Goal: Transaction & Acquisition: Purchase product/service

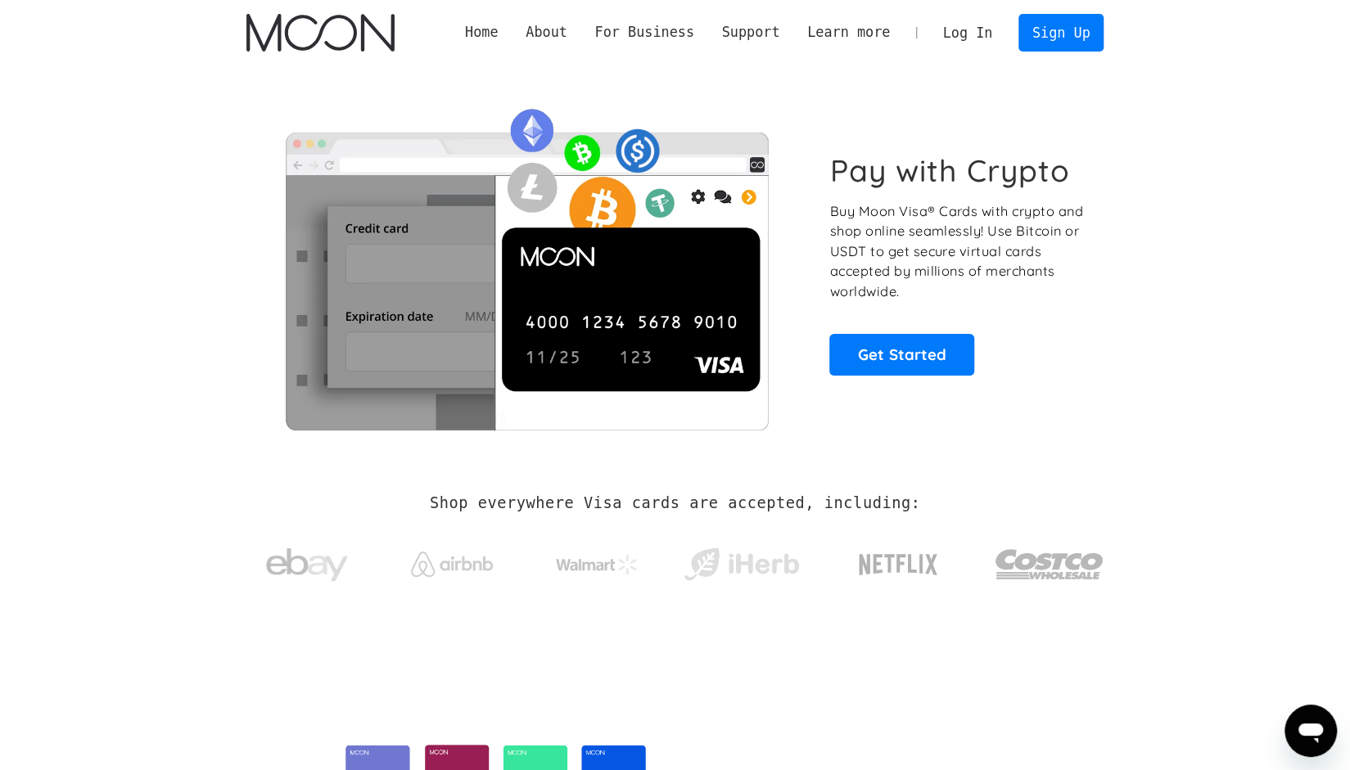
click at [983, 26] on link "Log In" at bounding box center [967, 33] width 77 height 36
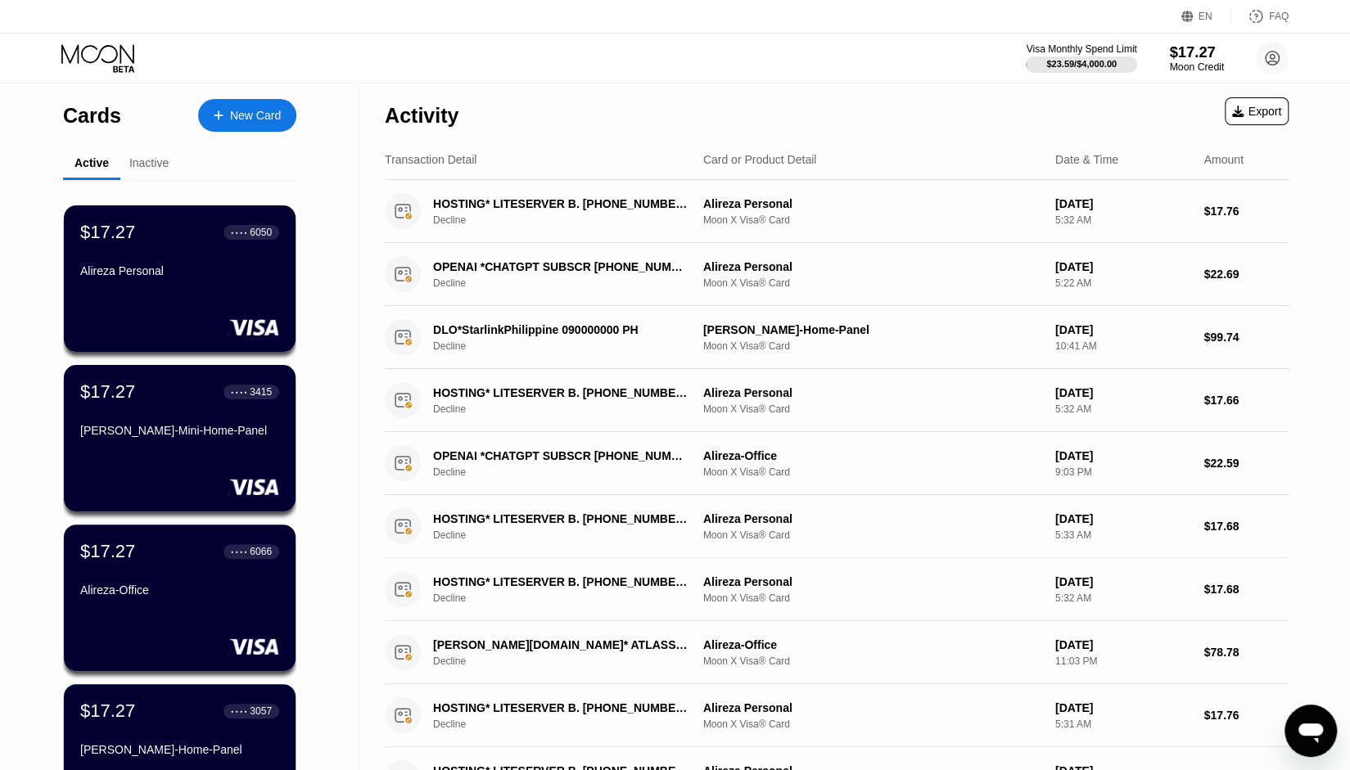
click at [1179, 61] on div "Moon Credit" at bounding box center [1196, 66] width 55 height 11
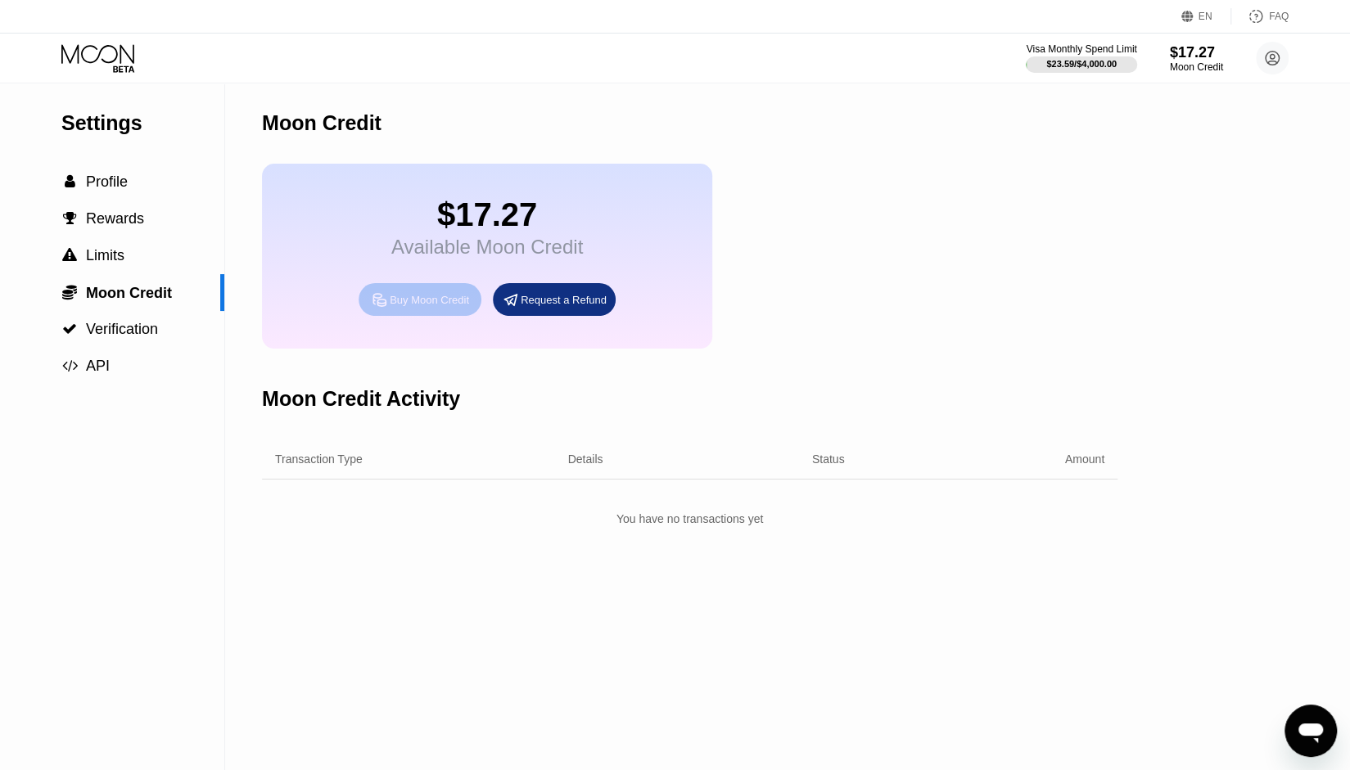
click at [438, 307] on div "Buy Moon Credit" at bounding box center [429, 300] width 79 height 14
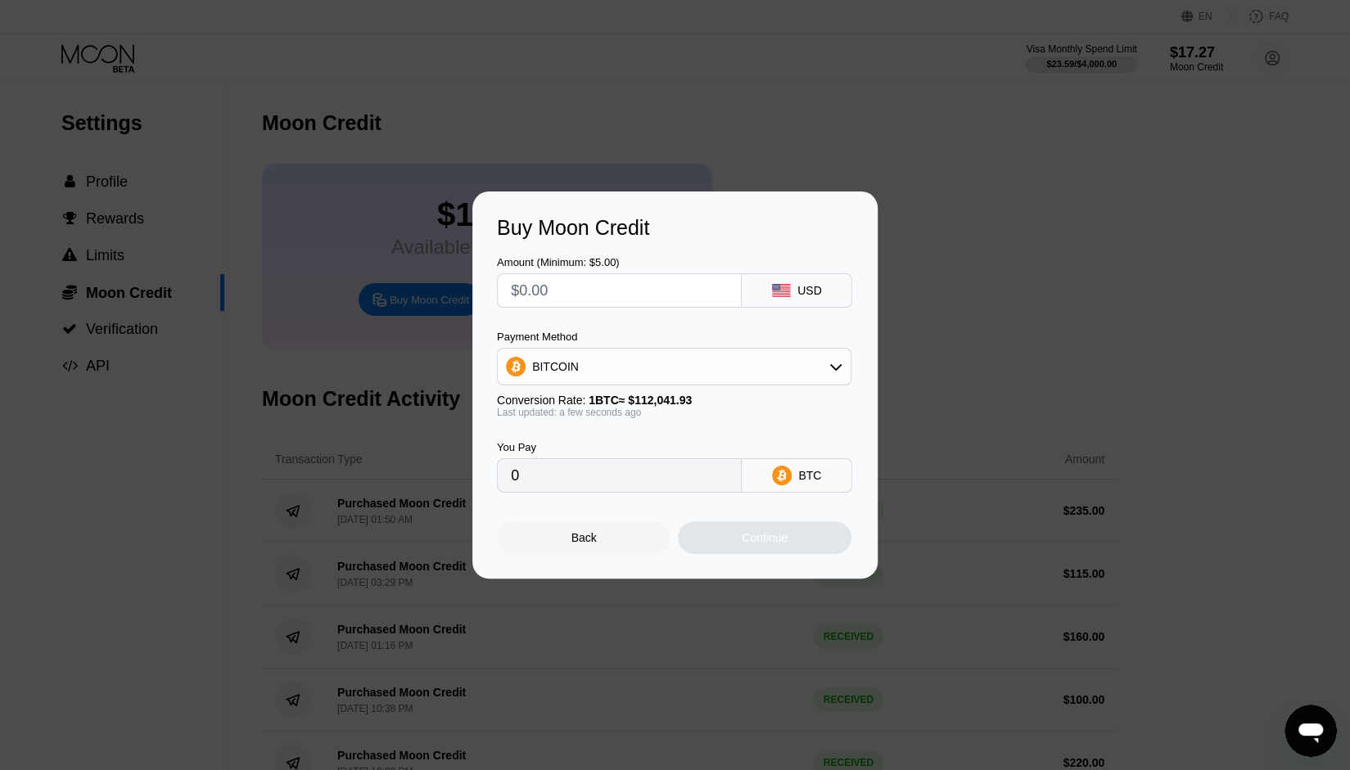
click at [594, 287] on input "text" at bounding box center [619, 290] width 217 height 33
type input "$280"
type input "0.00249907"
type input "$280"
click at [602, 382] on div "BITCOIN" at bounding box center [674, 366] width 353 height 33
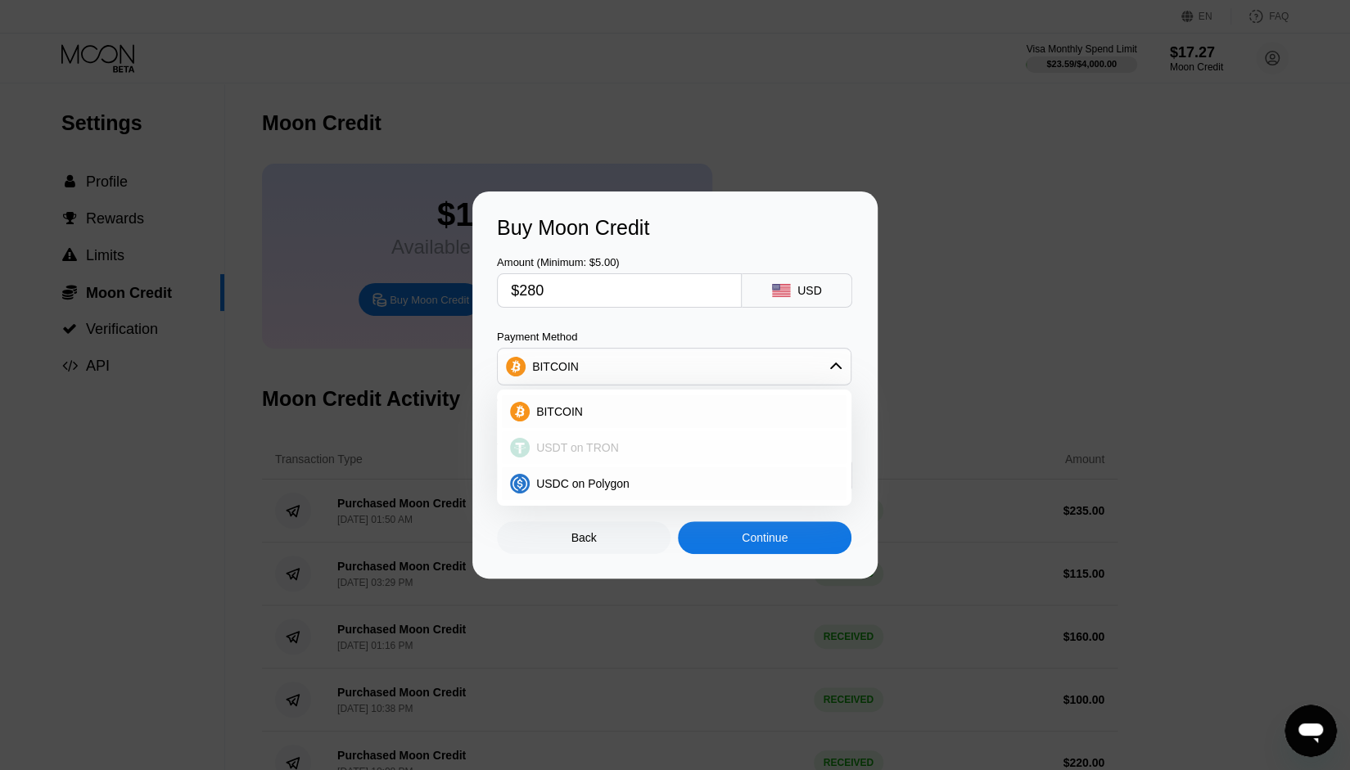
click at [585, 448] on span "USDT on TRON" at bounding box center [577, 447] width 83 height 13
type input "282.83"
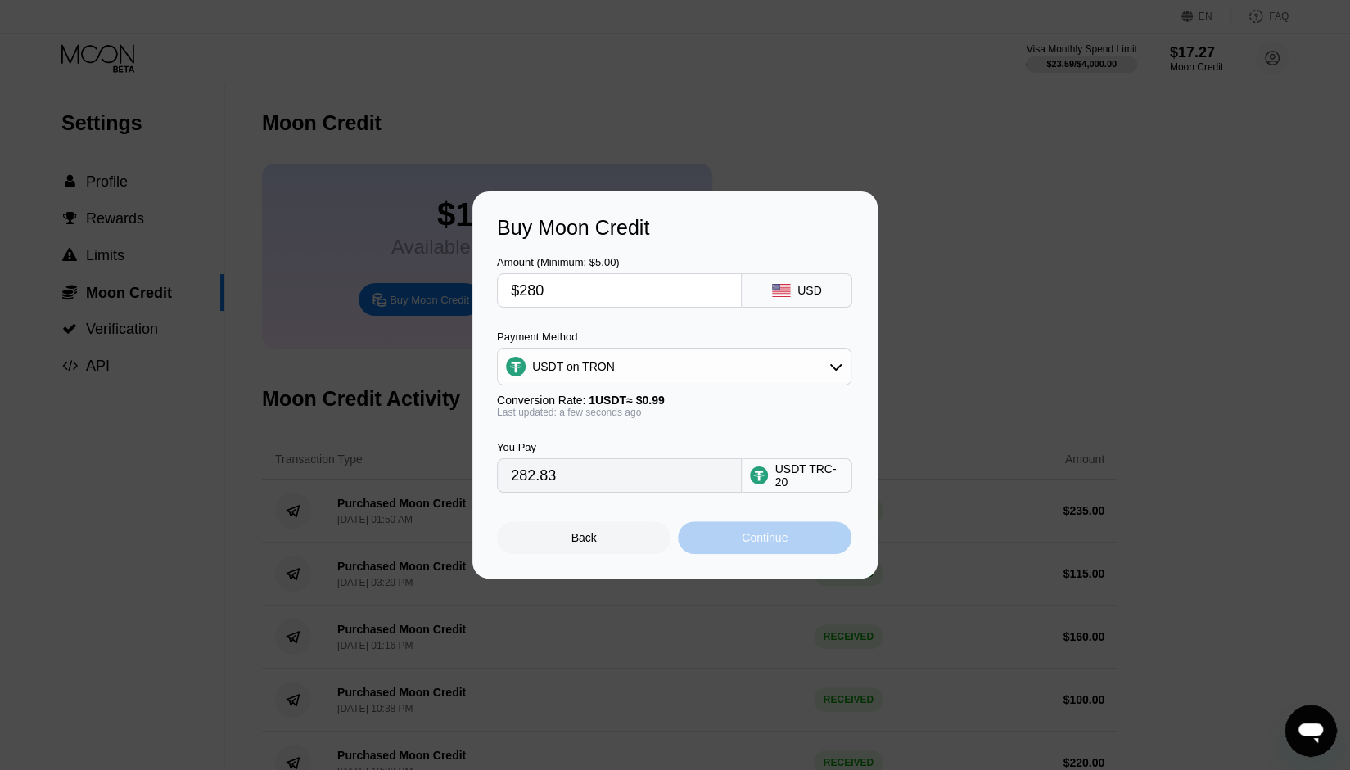
click at [742, 543] on div "Continue" at bounding box center [765, 537] width 46 height 13
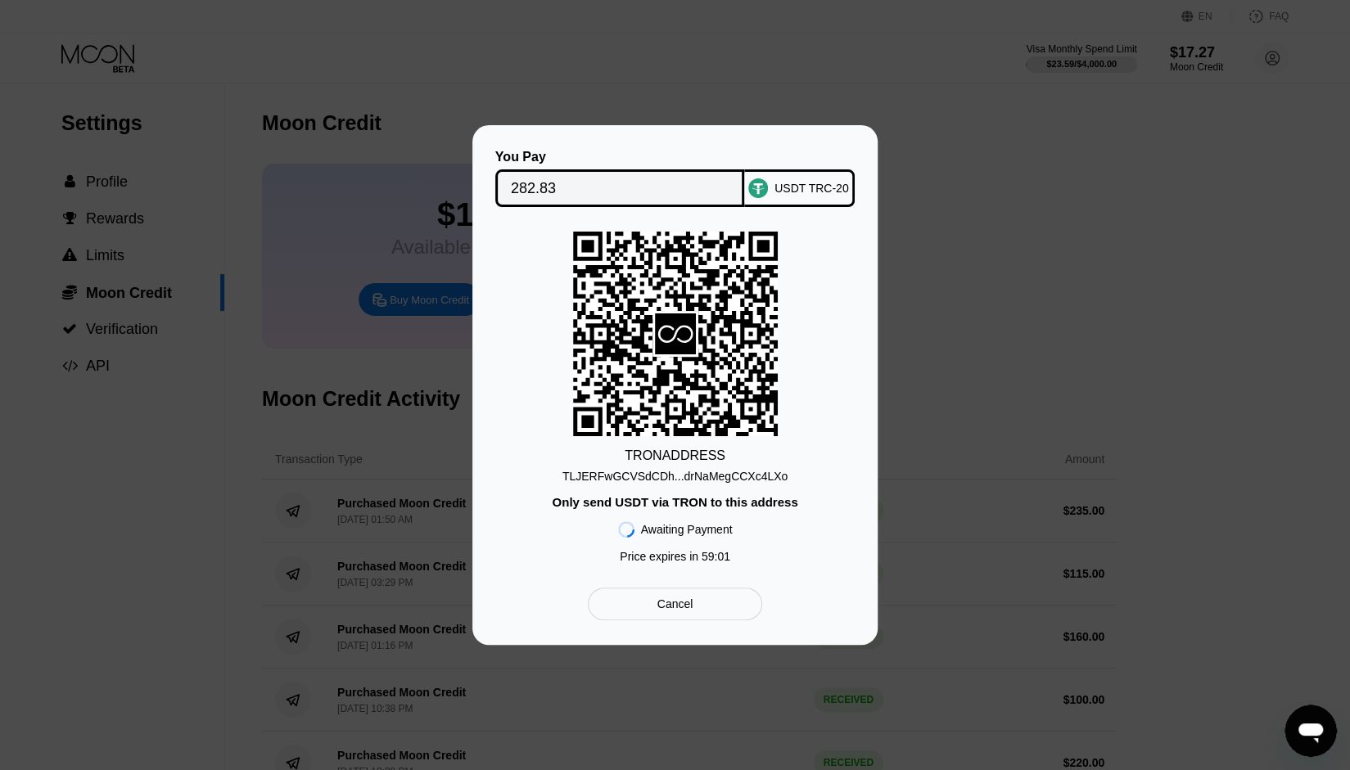
click at [551, 182] on input "282.83" at bounding box center [620, 188] width 219 height 33
click at [663, 479] on div "TLJERFwGCVSdCDh...drNaMegCCXc4LXo" at bounding box center [674, 476] width 225 height 13
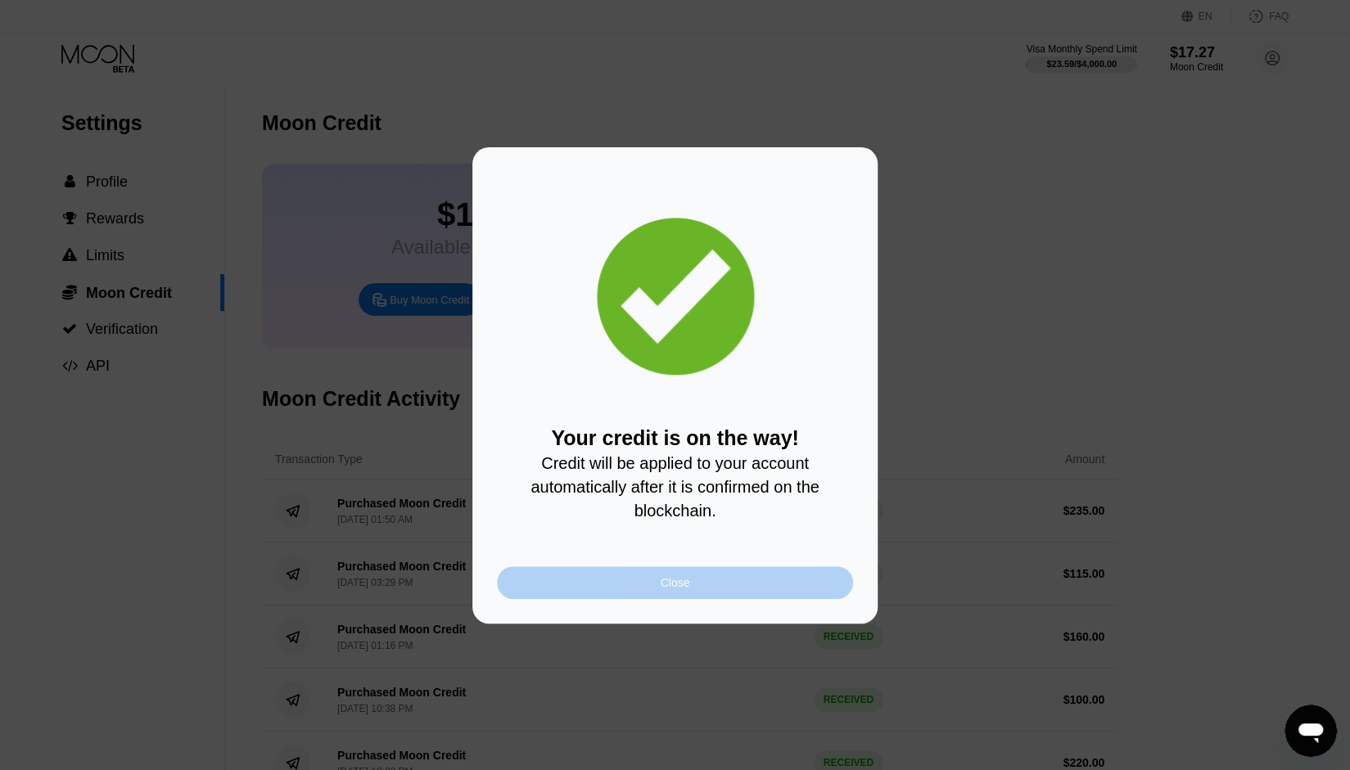
click at [679, 588] on div "Close" at bounding box center [675, 582] width 29 height 13
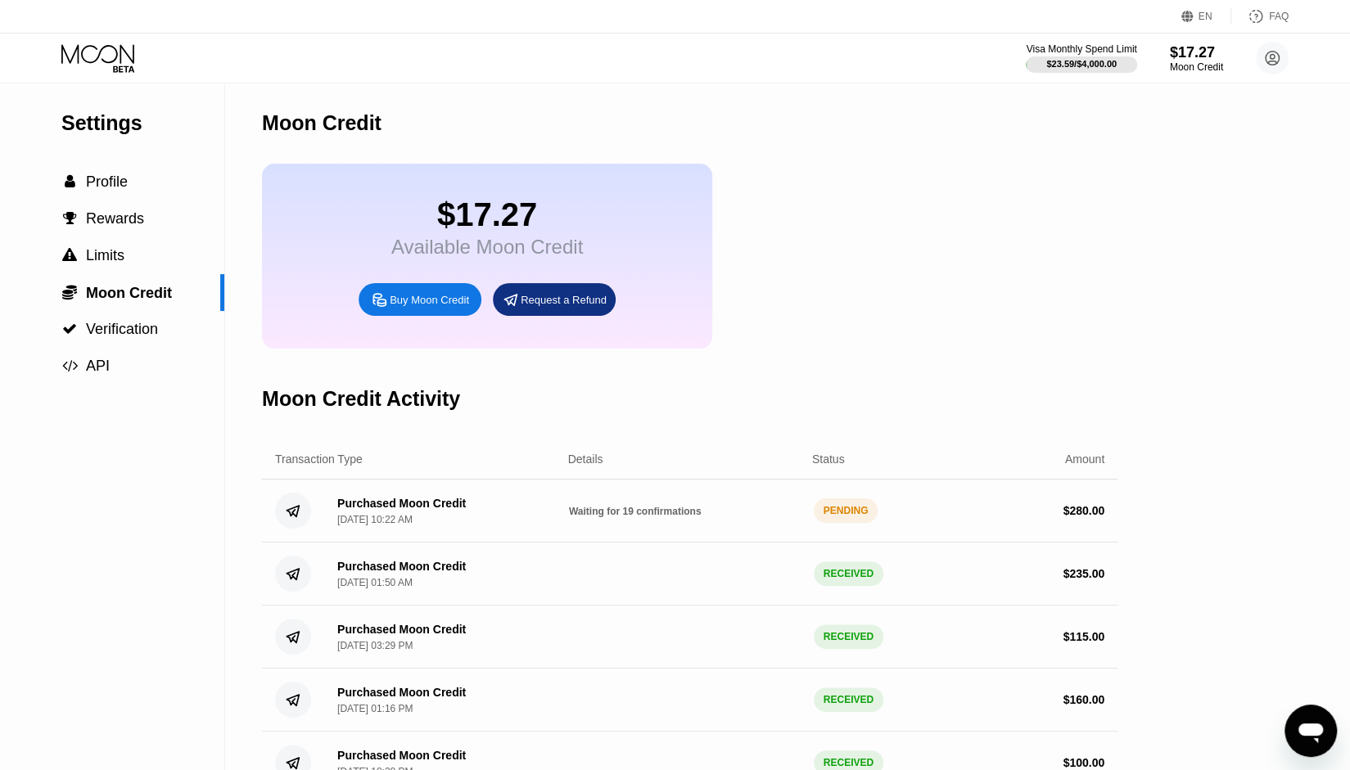
click at [117, 58] on icon at bounding box center [99, 58] width 76 height 29
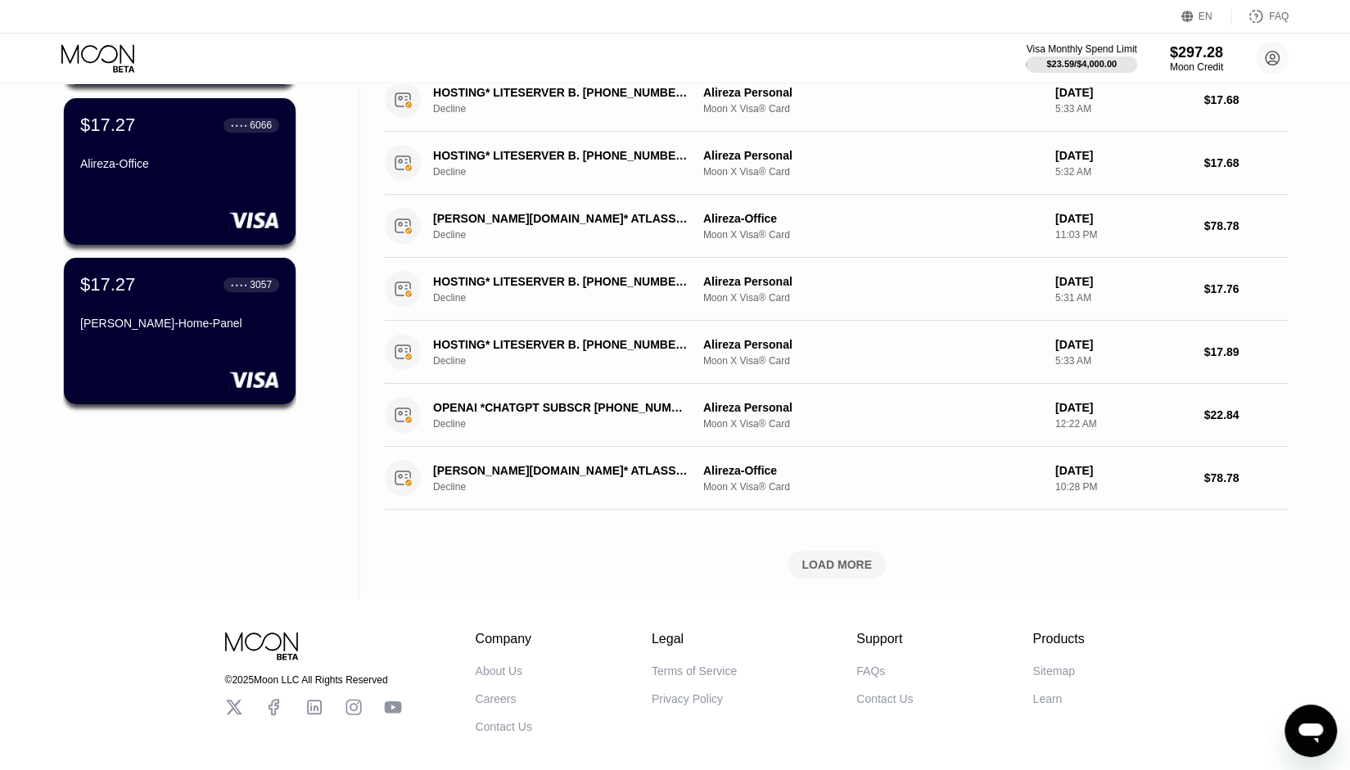
scroll to position [431, 0]
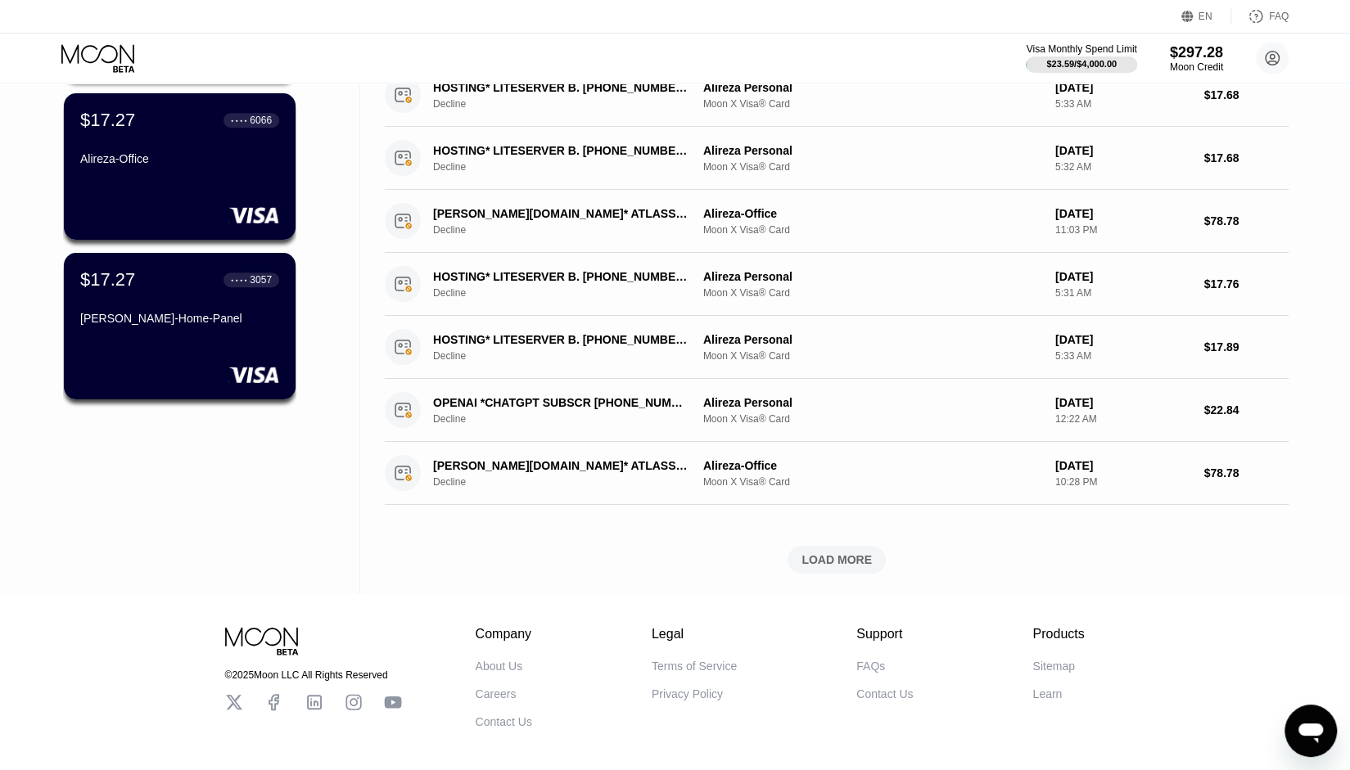
click at [830, 558] on div "LOAD MORE" at bounding box center [837, 560] width 70 height 15
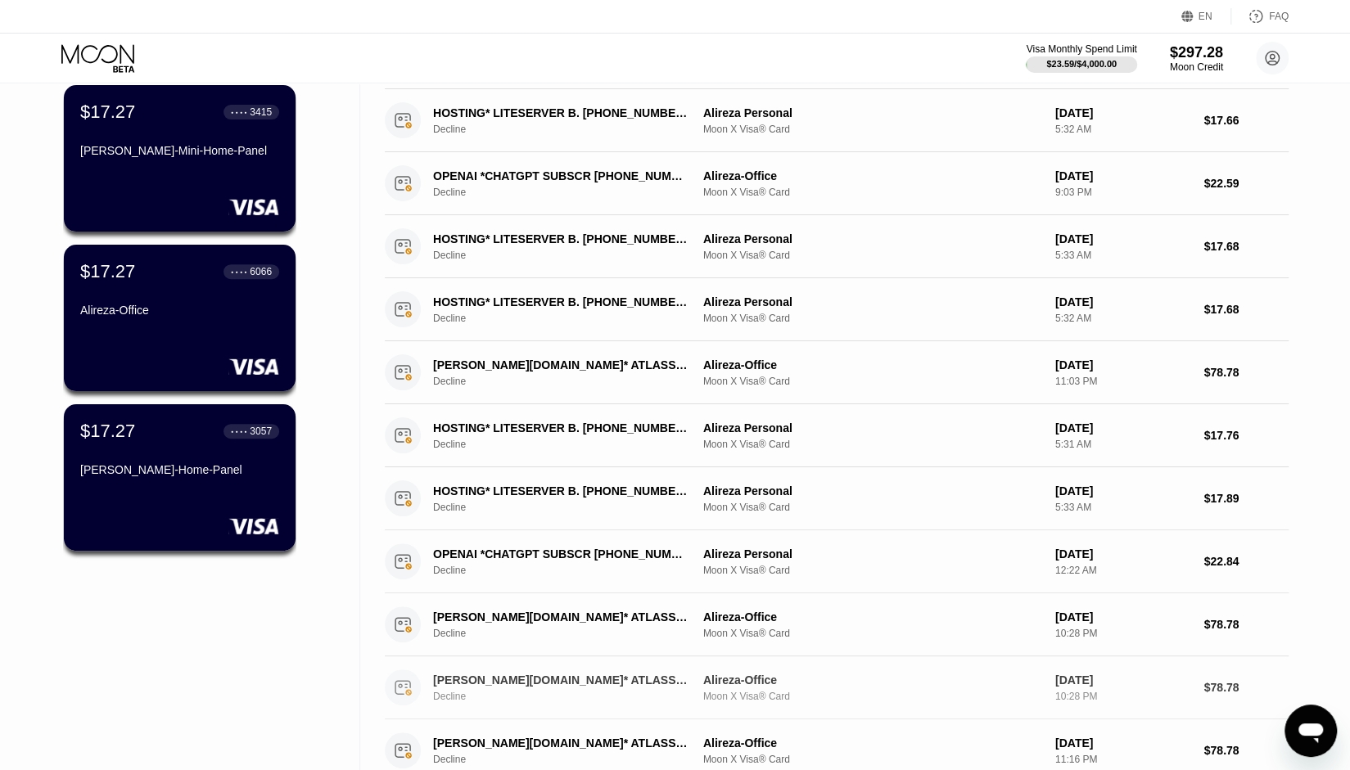
scroll to position [0, 0]
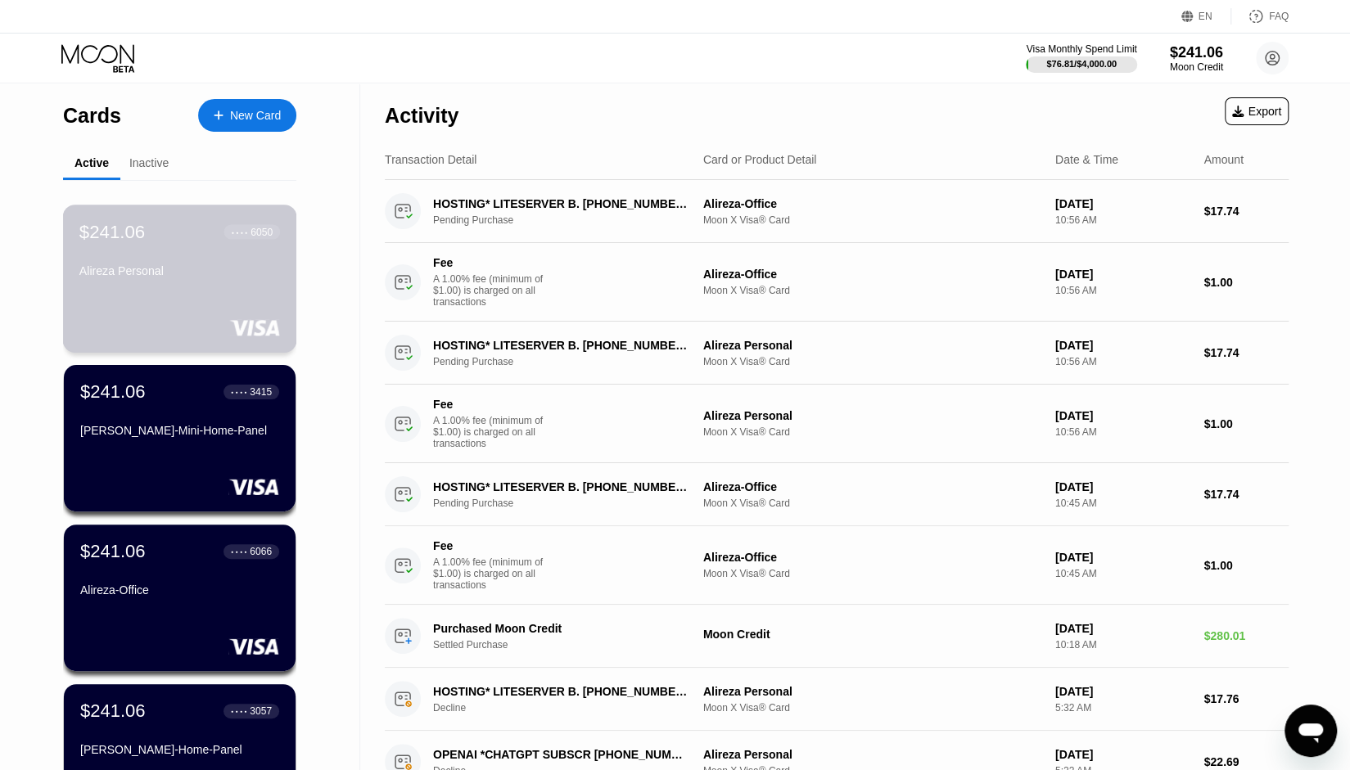
click at [221, 309] on div "$241.06 ● ● ● ● 6050 Alireza Personal" at bounding box center [180, 279] width 234 height 148
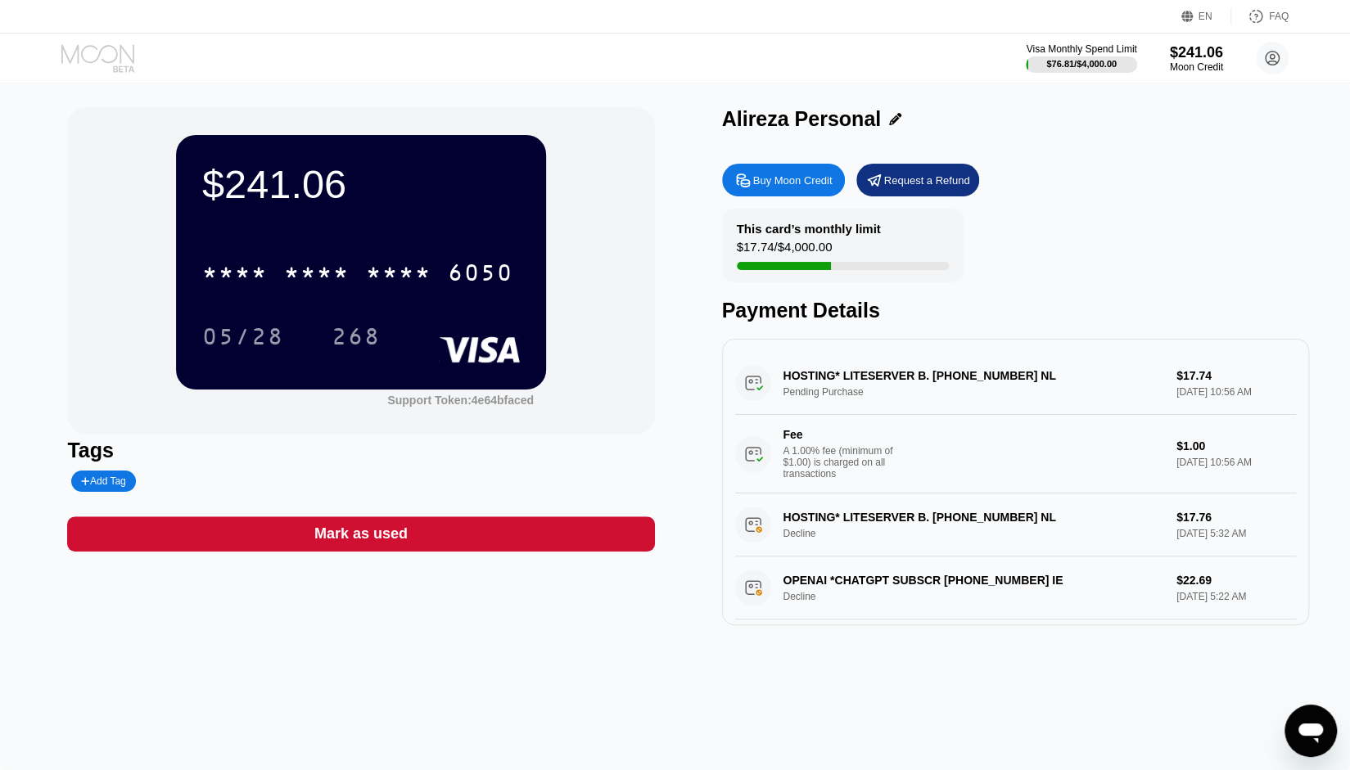
click at [117, 56] on icon at bounding box center [99, 58] width 76 height 29
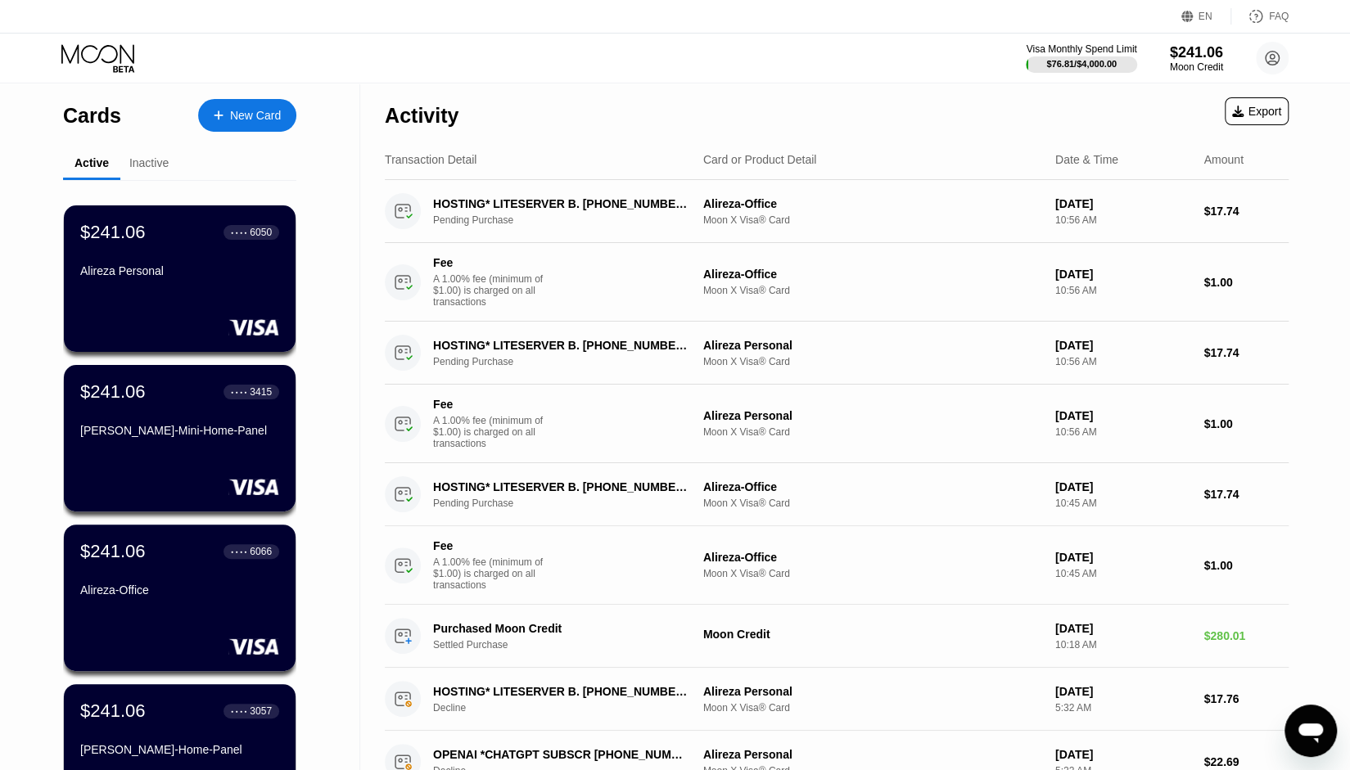
scroll to position [201, 0]
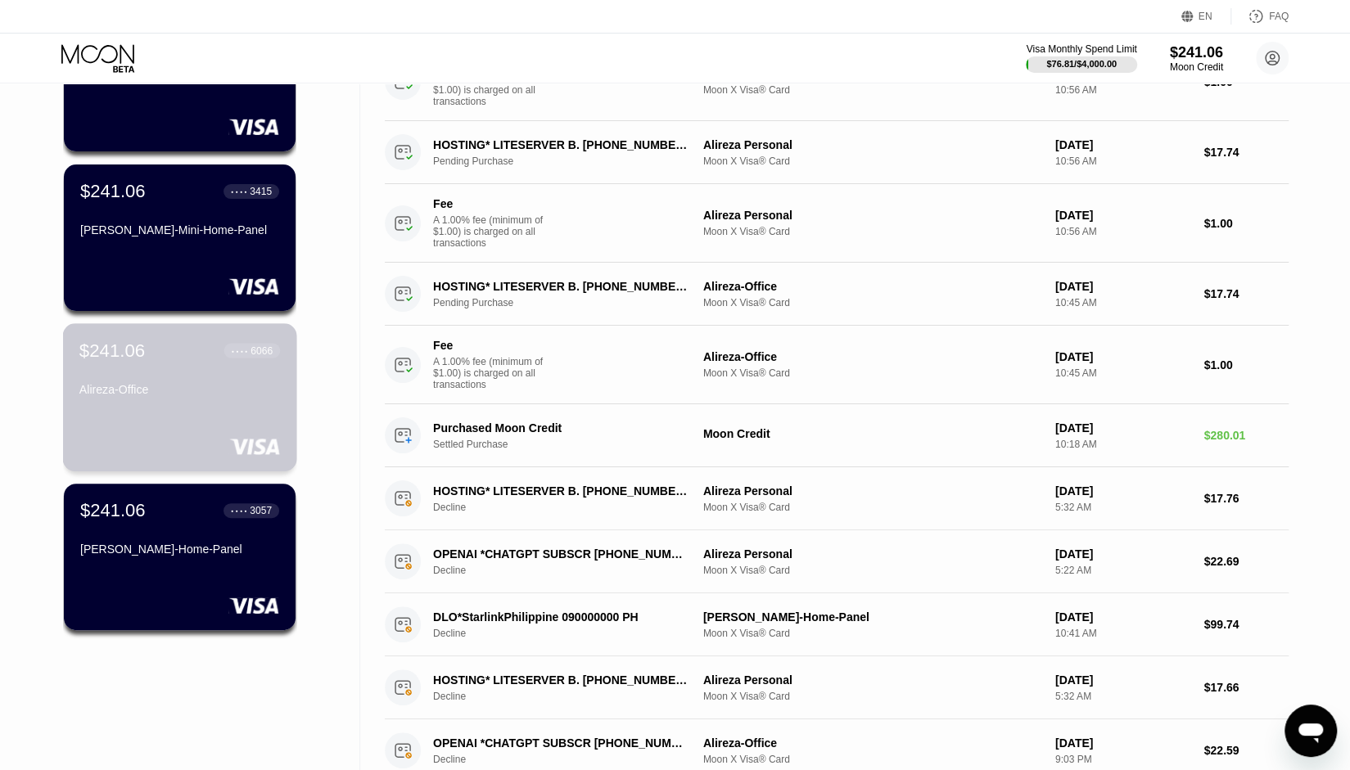
click at [221, 389] on div "Alireza-Office" at bounding box center [179, 389] width 201 height 13
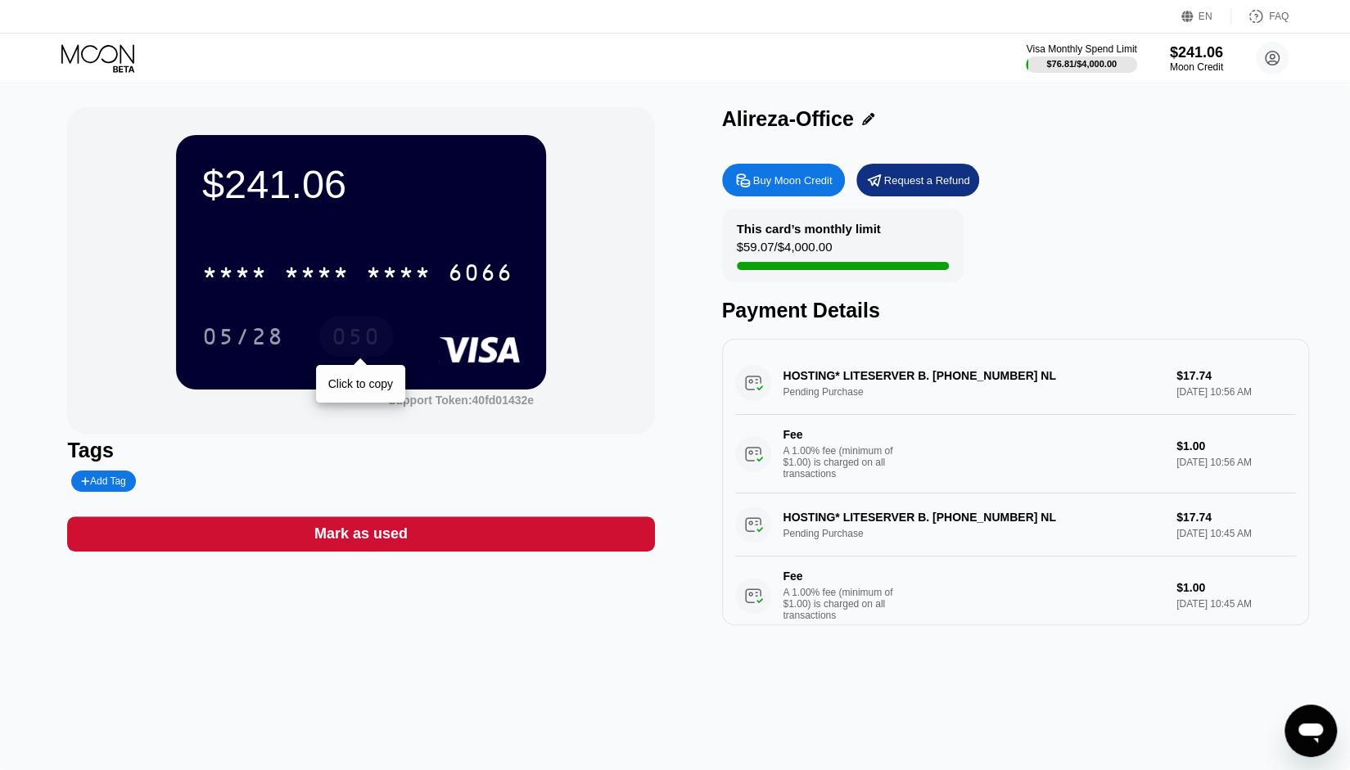
click at [364, 340] on div "050" at bounding box center [356, 339] width 49 height 26
click at [789, 244] on div "$59.07 / $4,000.00" at bounding box center [785, 251] width 96 height 22
click at [115, 60] on icon at bounding box center [97, 53] width 73 height 19
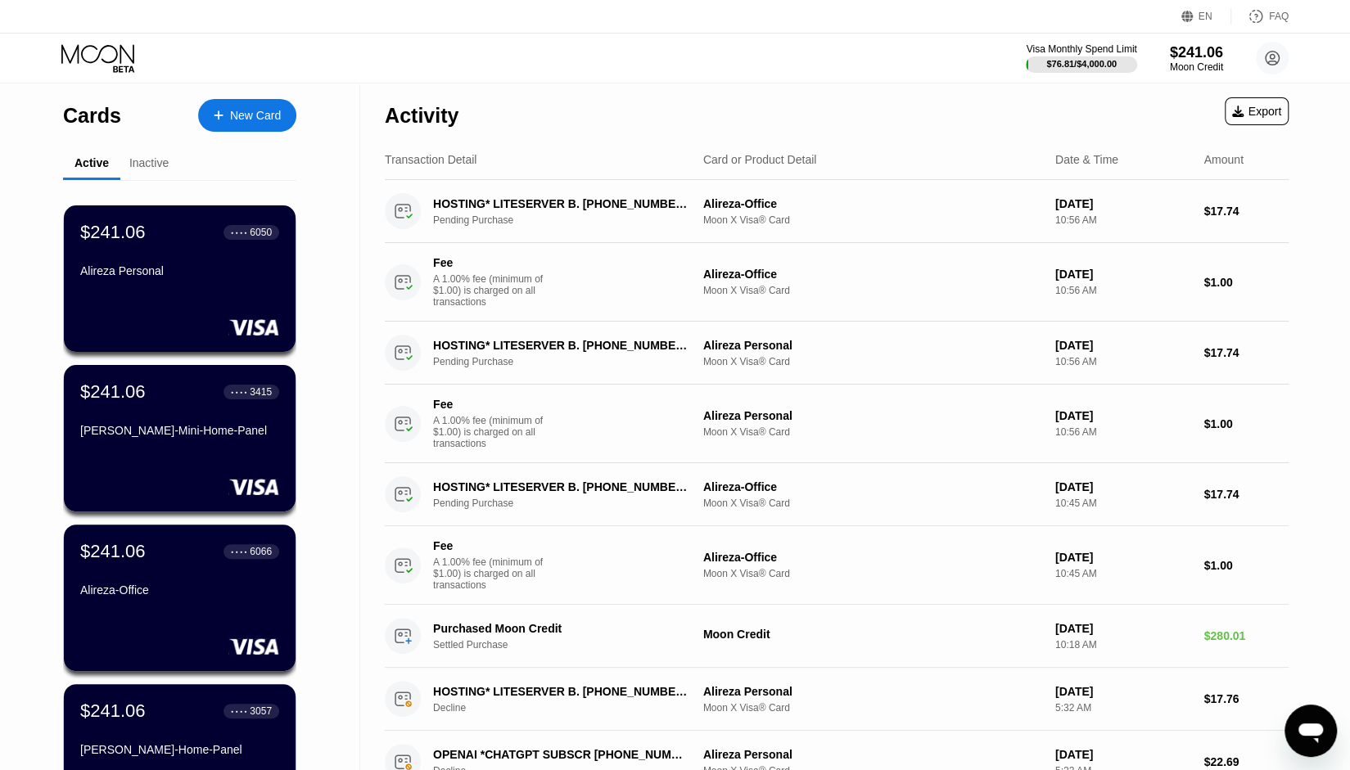
click at [114, 55] on icon at bounding box center [99, 58] width 76 height 29
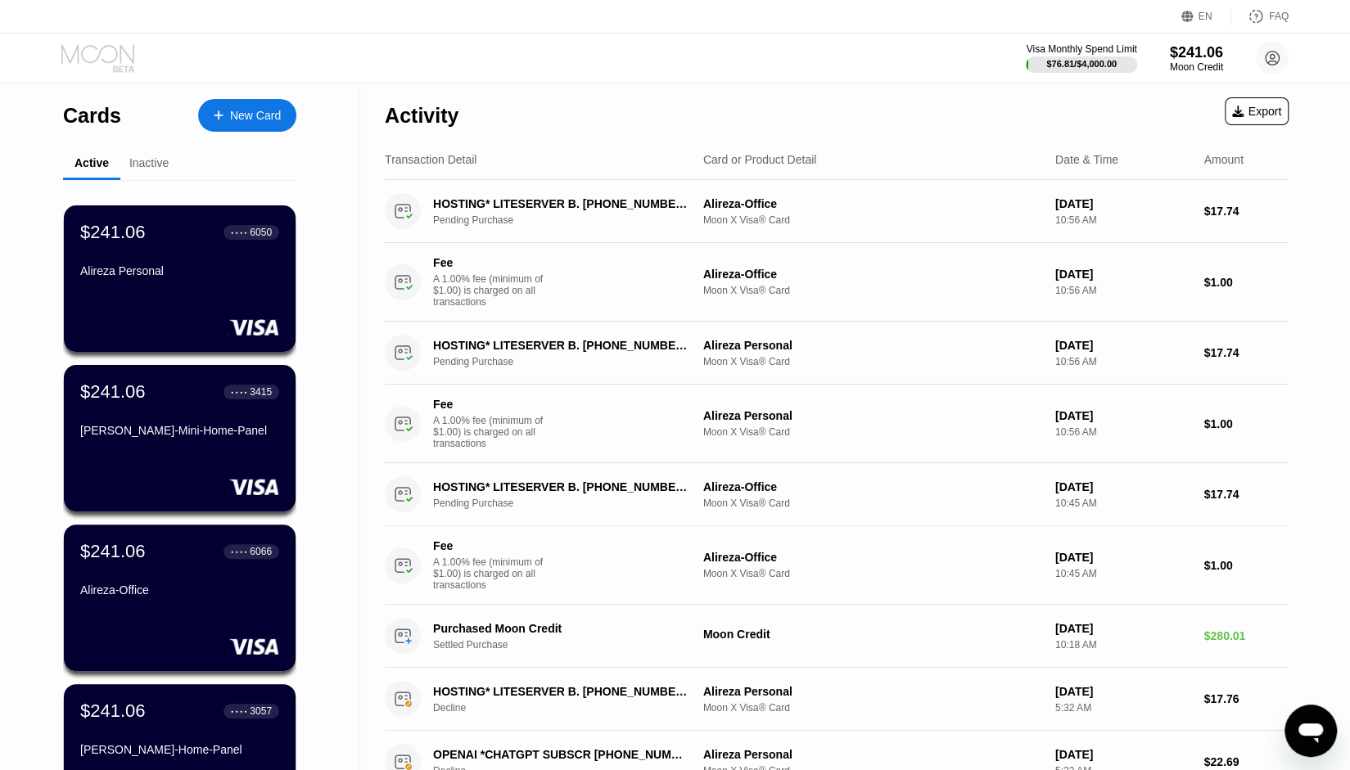
click at [114, 55] on icon at bounding box center [99, 58] width 76 height 29
click at [147, 594] on div "Alireza-Office" at bounding box center [179, 590] width 201 height 13
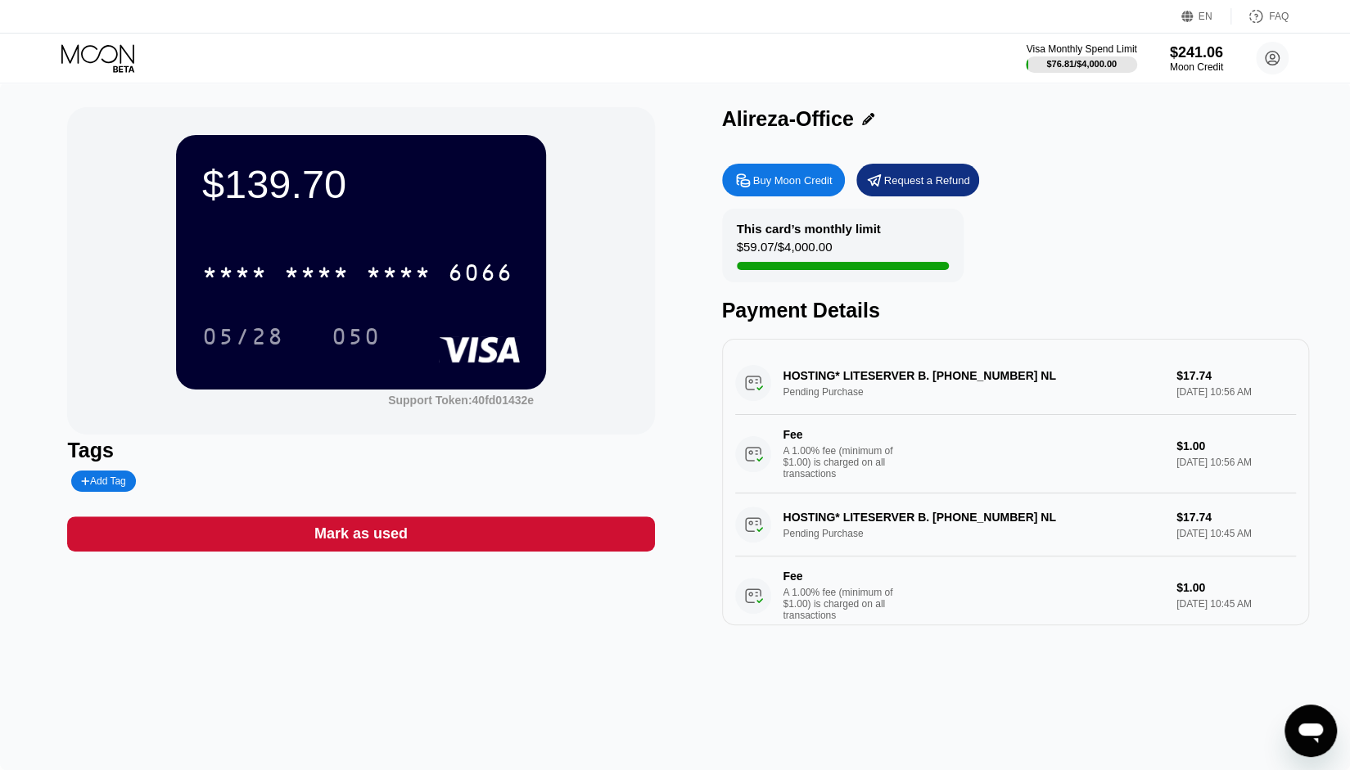
drag, startPoint x: 707, startPoint y: 123, endPoint x: 836, endPoint y: 124, distance: 129.4
click at [836, 124] on div "$139.70 * * * * * * * * * * * * 6066 05/28 050 Support Token: 40fd01432e Tags A…" at bounding box center [674, 366] width 1215 height 518
click at [836, 124] on div "Alireza-Office" at bounding box center [788, 119] width 132 height 24
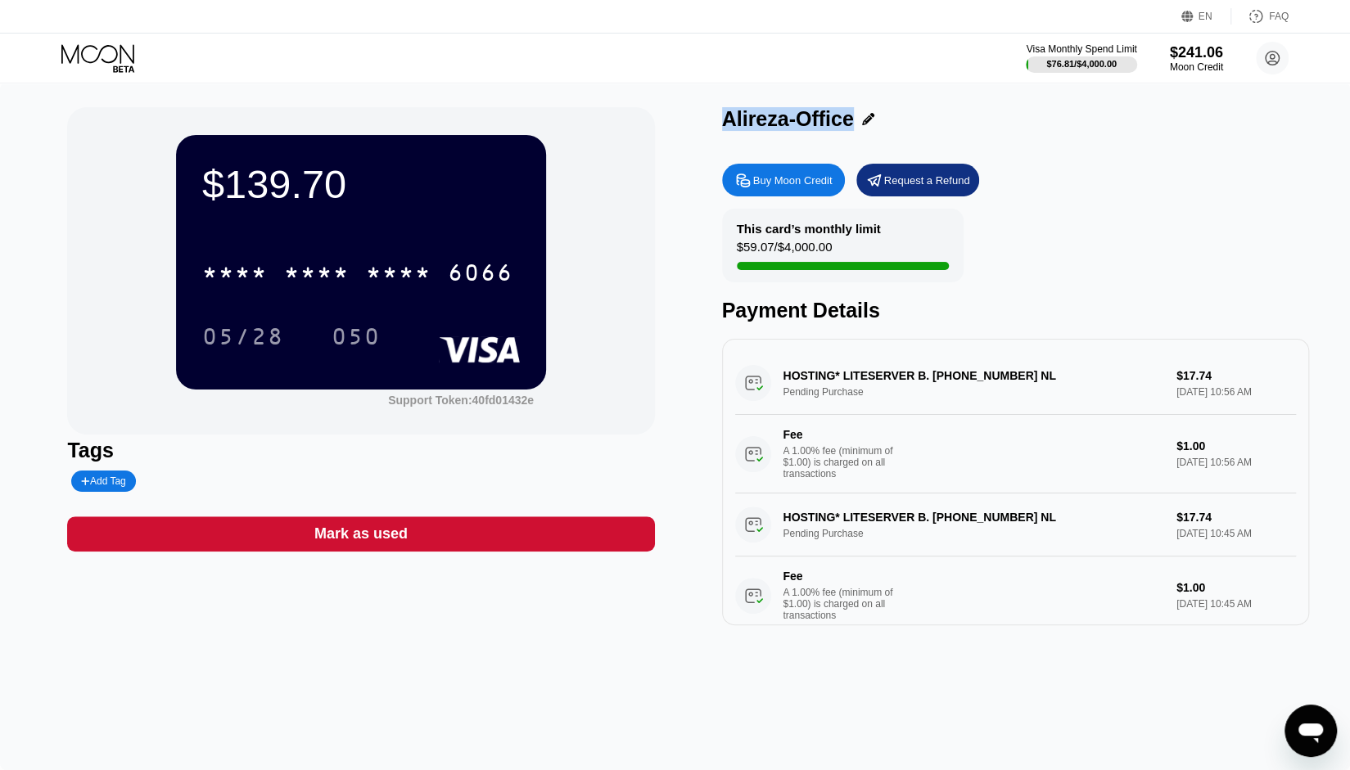
copy div "Alireza-Office"
click at [103, 47] on icon at bounding box center [97, 53] width 73 height 19
